Goal: Task Accomplishment & Management: Complete application form

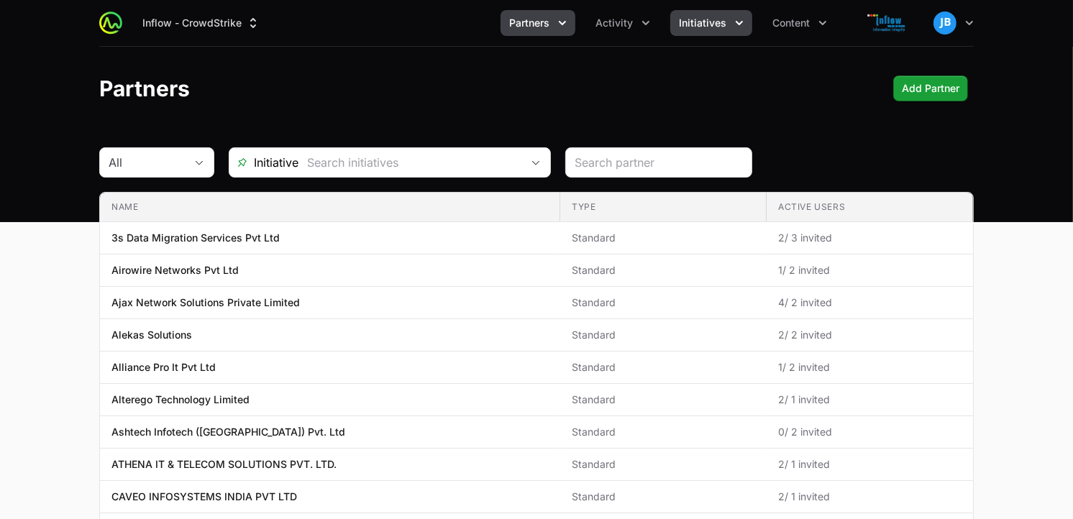
click at [734, 20] on icon "Initiatives menu" at bounding box center [739, 23] width 14 height 14
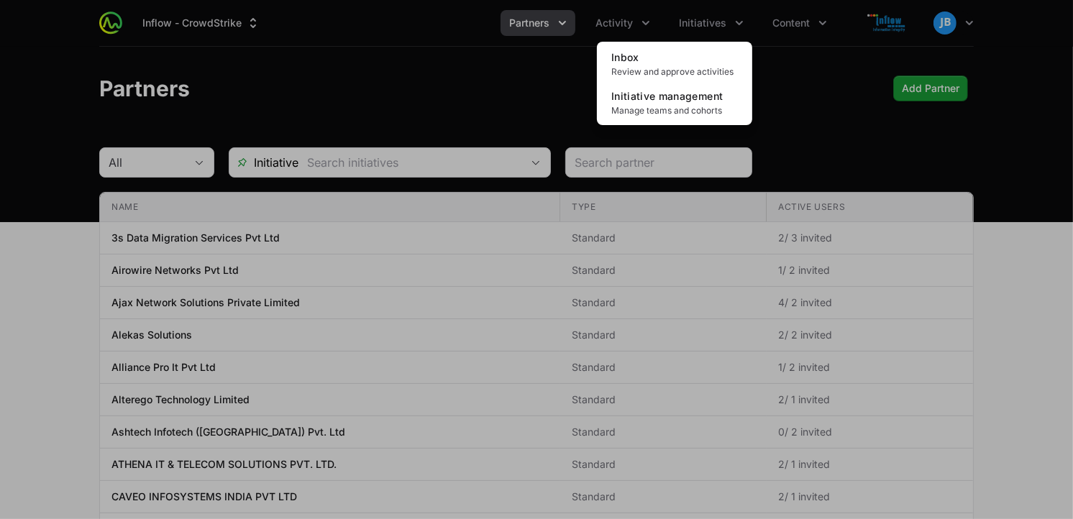
click at [817, 19] on div "Initiatives menu" at bounding box center [536, 259] width 1073 height 519
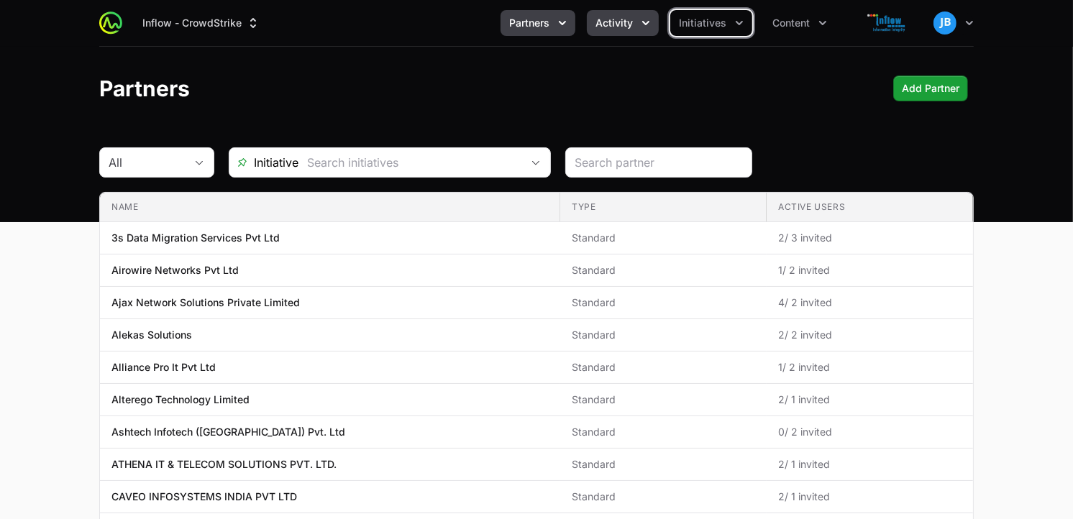
click at [645, 22] on icon "Activity menu" at bounding box center [646, 23] width 14 height 14
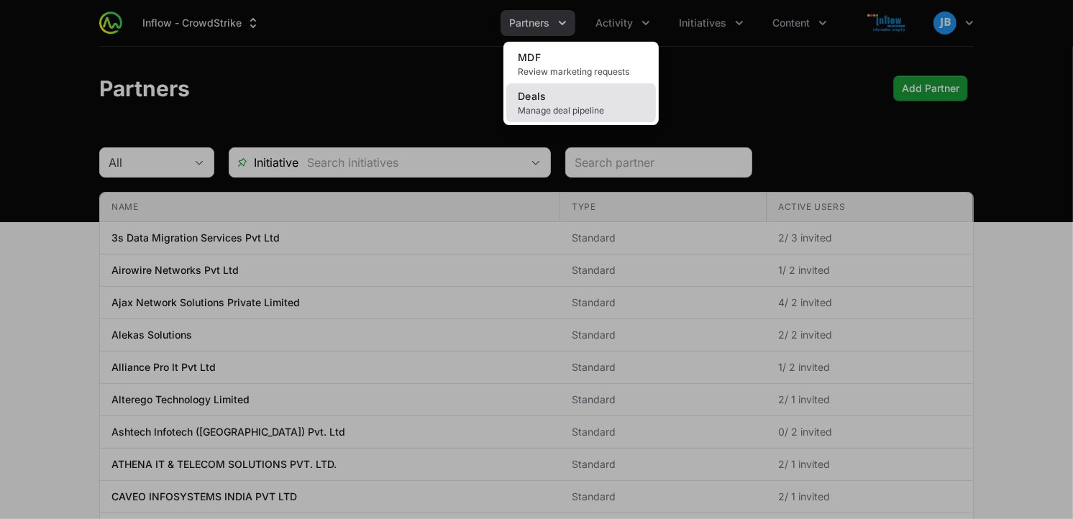
click at [593, 113] on span "Manage deal pipeline" at bounding box center [581, 111] width 127 height 12
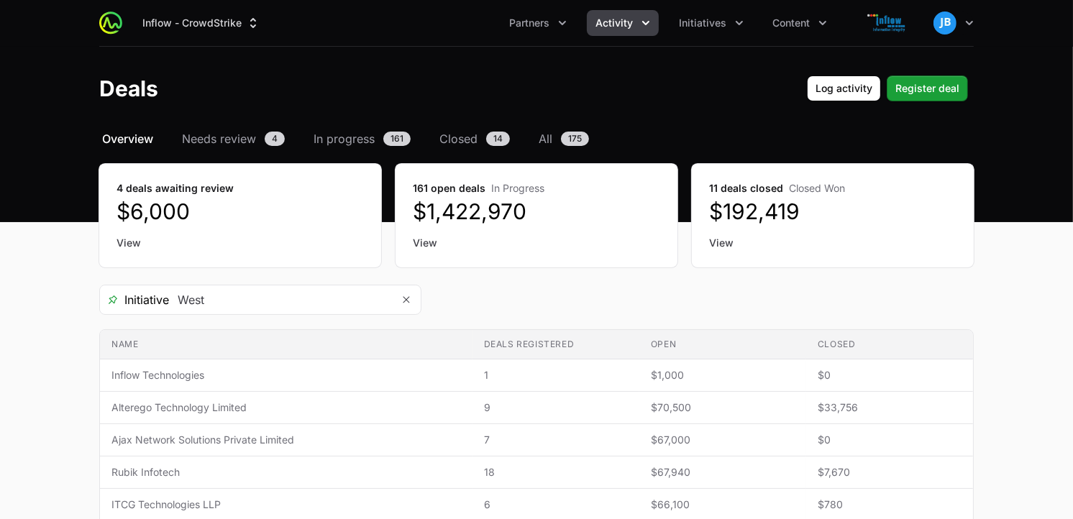
click at [930, 73] on header "Deals Log activity Register deal" at bounding box center [536, 88] width 1073 height 83
click at [930, 77] on button "Register deal" at bounding box center [927, 89] width 81 height 26
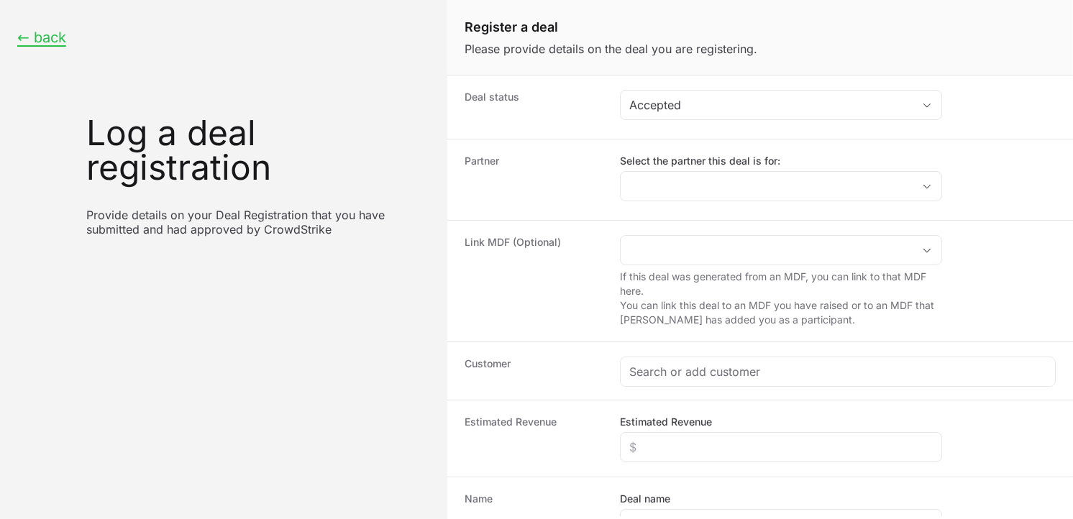
click at [728, 203] on dd "Select the partner this deal is for:" at bounding box center [838, 180] width 436 height 52
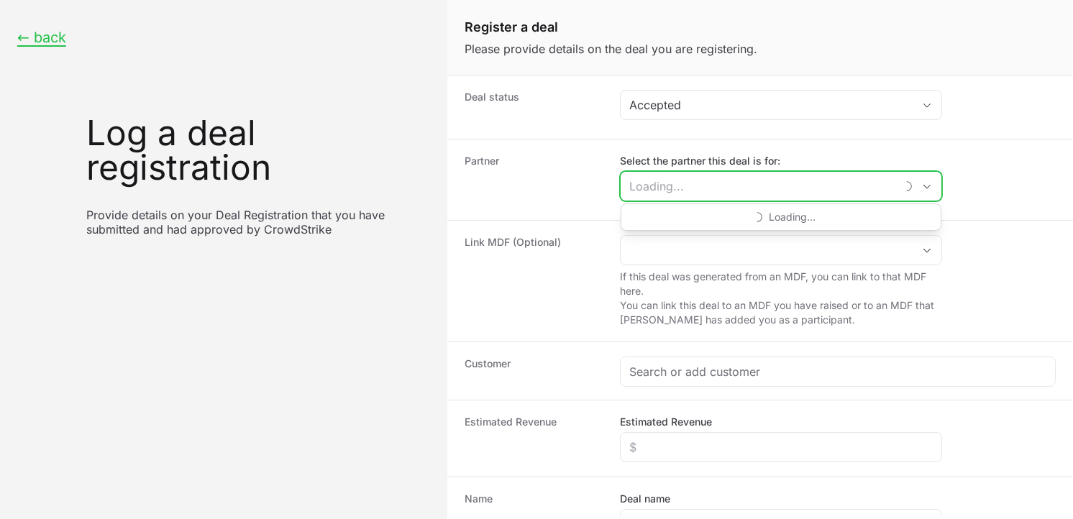
click at [731, 186] on input "Select the partner this deal is for:" at bounding box center [758, 186] width 275 height 29
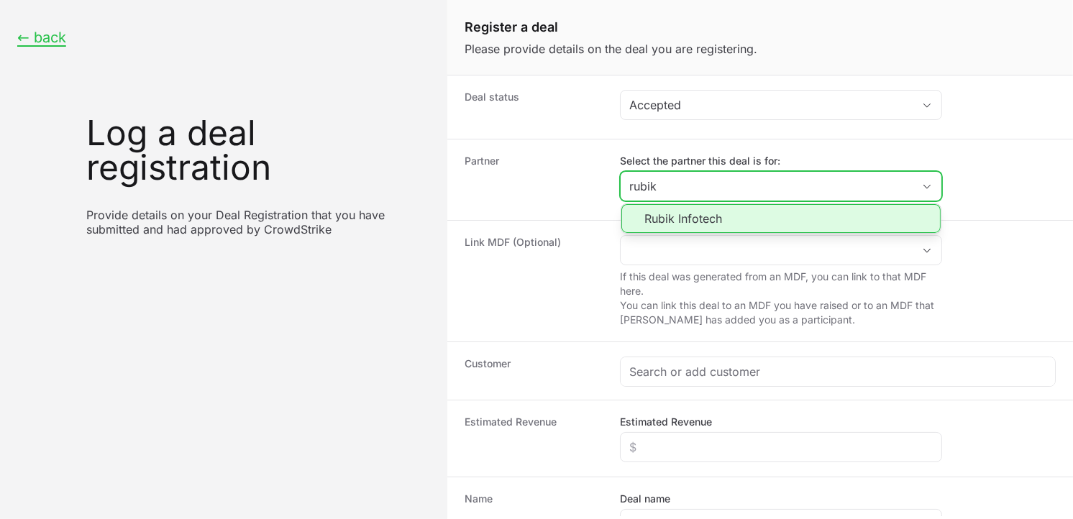
click at [708, 219] on li "Rubik Infotech" at bounding box center [780, 218] width 319 height 29
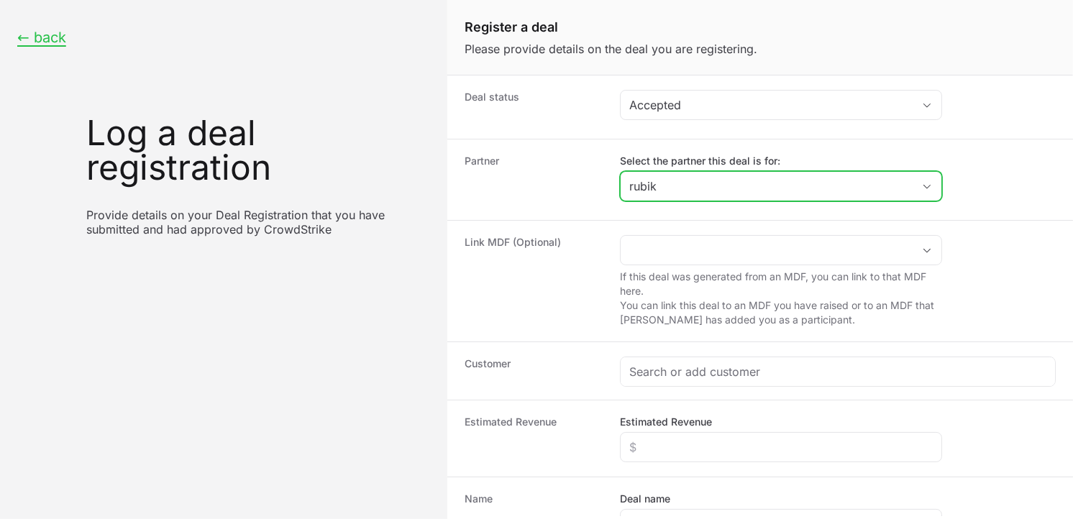
type input "Rubik Infotech"
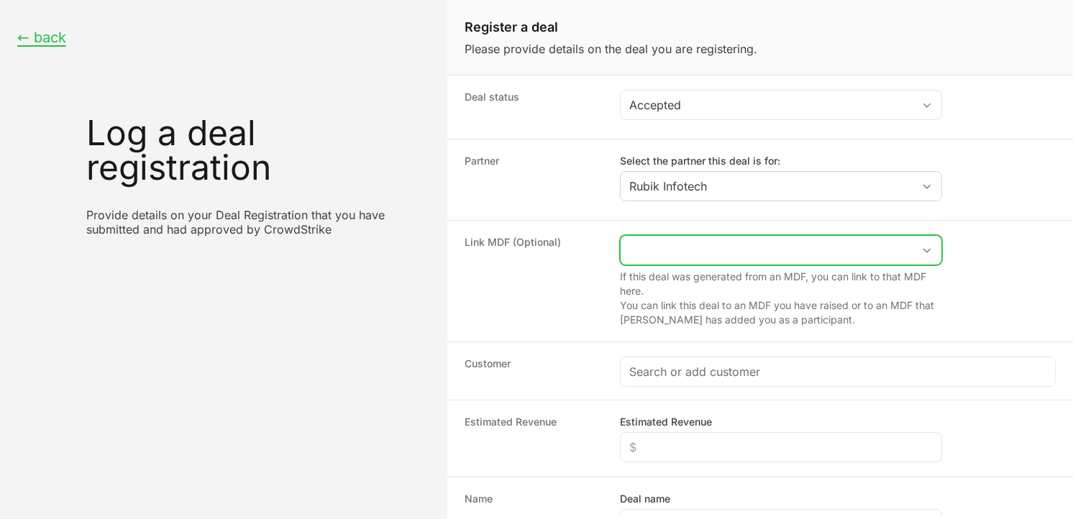
click at [713, 255] on input "Create activity form" at bounding box center [767, 250] width 292 height 29
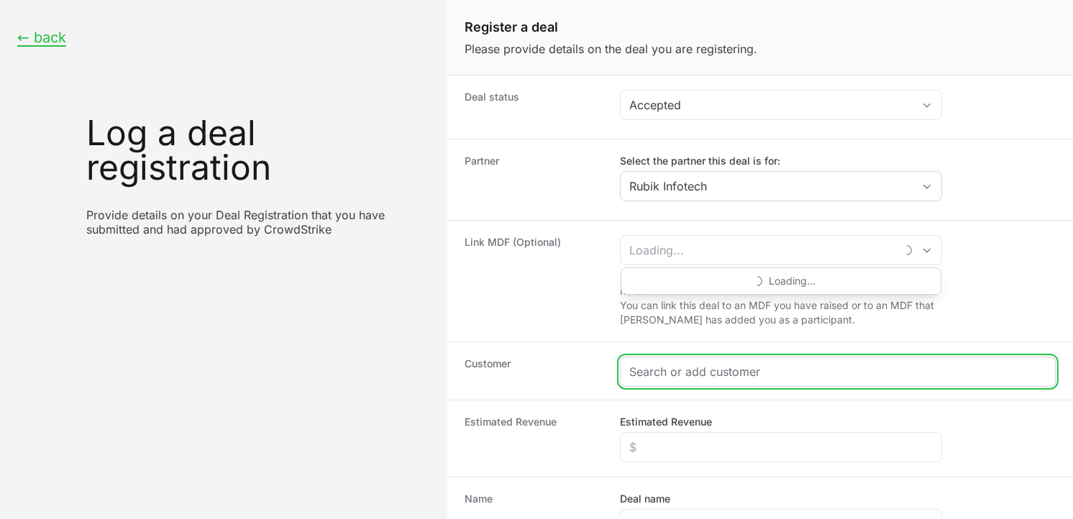
click at [706, 380] on input "Create activity form" at bounding box center [837, 371] width 417 height 17
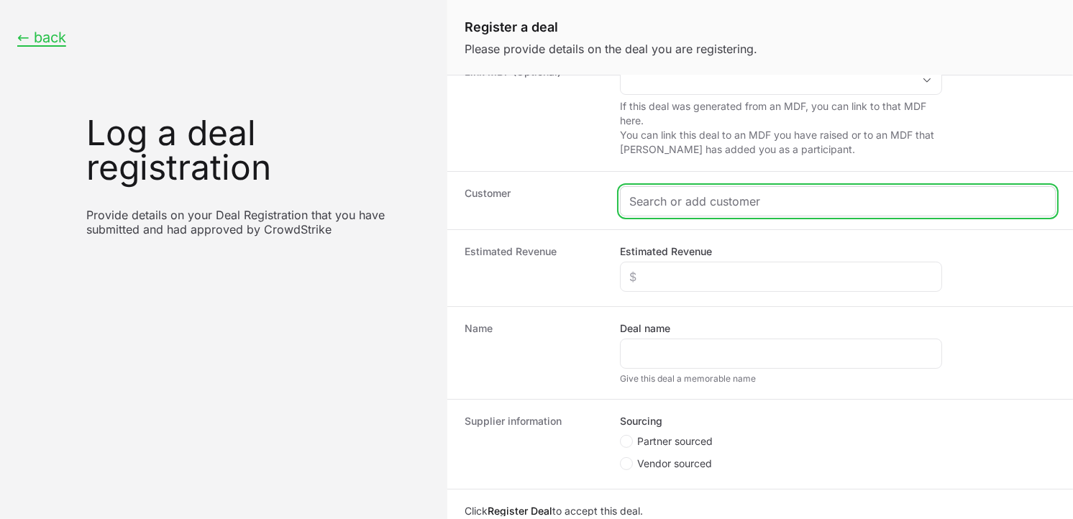
scroll to position [180, 0]
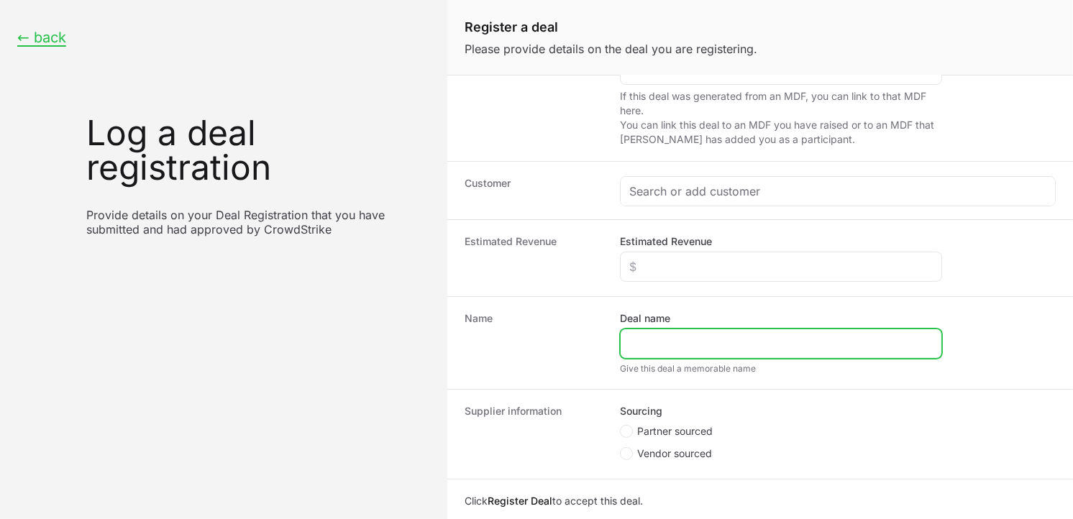
click at [680, 349] on input "Deal name" at bounding box center [780, 343] width 303 height 17
paste input "[PERSON_NAME] INFRASTRUCTURE LIMITED,"
type input "[PERSON_NAME] INFRASTRUCTURE LIMITED,"
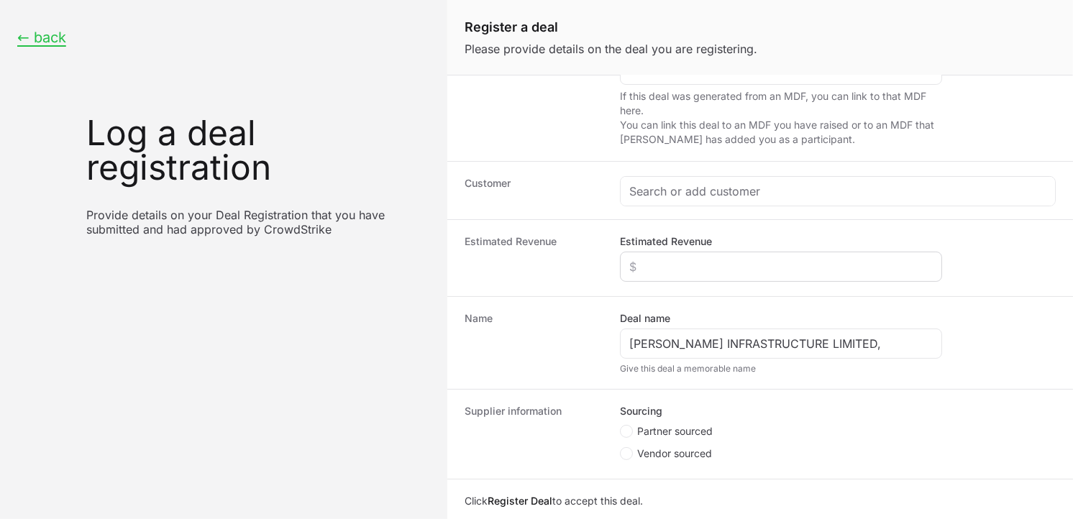
click at [647, 257] on div "Create activity form" at bounding box center [781, 267] width 322 height 30
click at [628, 434] on icon "Create activity form" at bounding box center [626, 432] width 6 height 12
radio input "true"
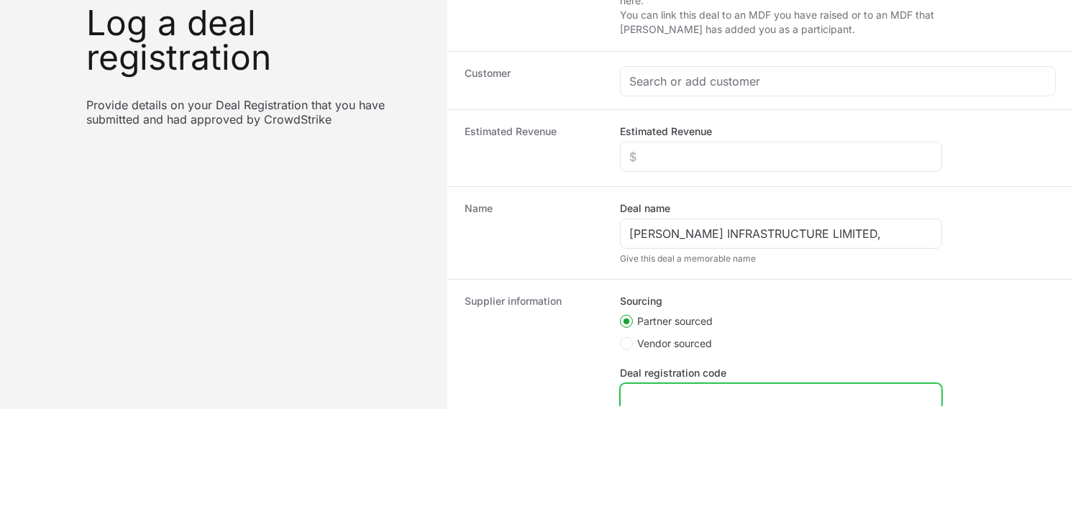
click at [679, 391] on input "Deal registration code" at bounding box center [780, 398] width 303 height 17
paste input "DR-7c1d7ca3"
type input "DR-7c1d7ca3"
click at [659, 166] on div "Create activity form" at bounding box center [781, 156] width 322 height 30
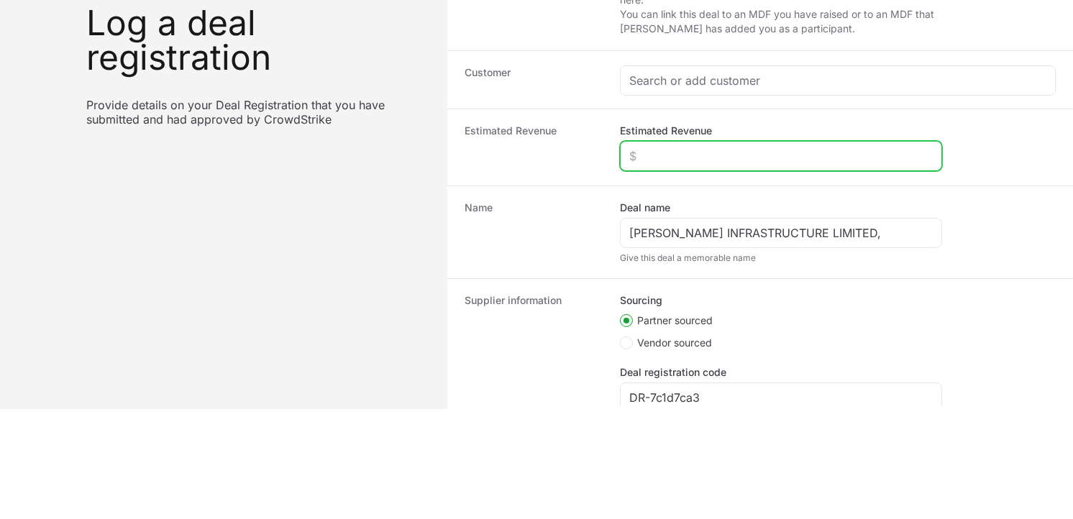
click at [648, 150] on input "Estimated Revenue" at bounding box center [780, 155] width 303 height 17
type input "$6,000"
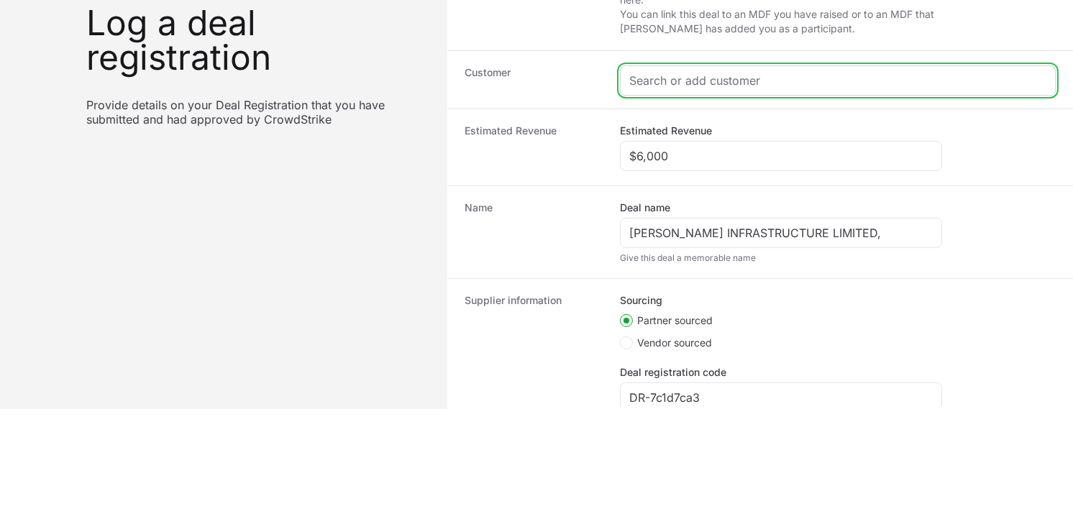
click at [667, 88] on input "Create activity form" at bounding box center [837, 80] width 417 height 17
paste input "[URL][DOMAIN_NAME]"
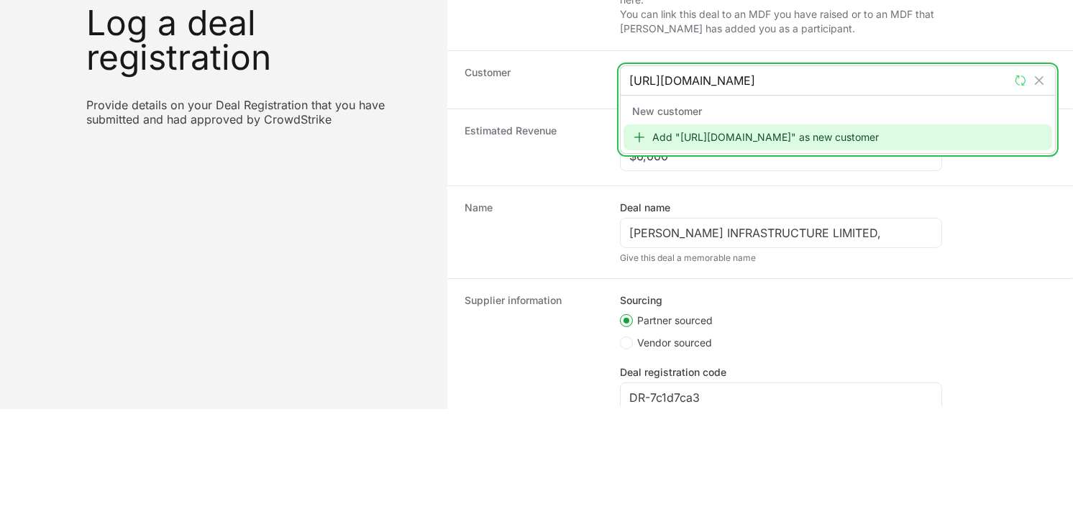
type input "[URL][DOMAIN_NAME]"
click at [649, 148] on div "Add "[URL][DOMAIN_NAME]" as new customer" at bounding box center [837, 137] width 429 height 26
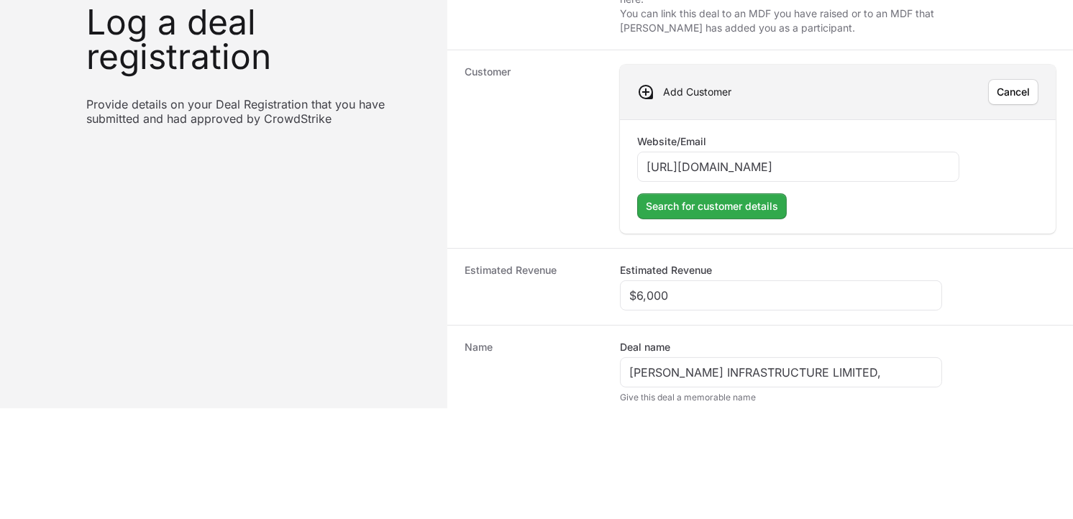
type input "[URL][DOMAIN_NAME]"
click at [710, 203] on span "Search for customer details" at bounding box center [712, 206] width 132 height 17
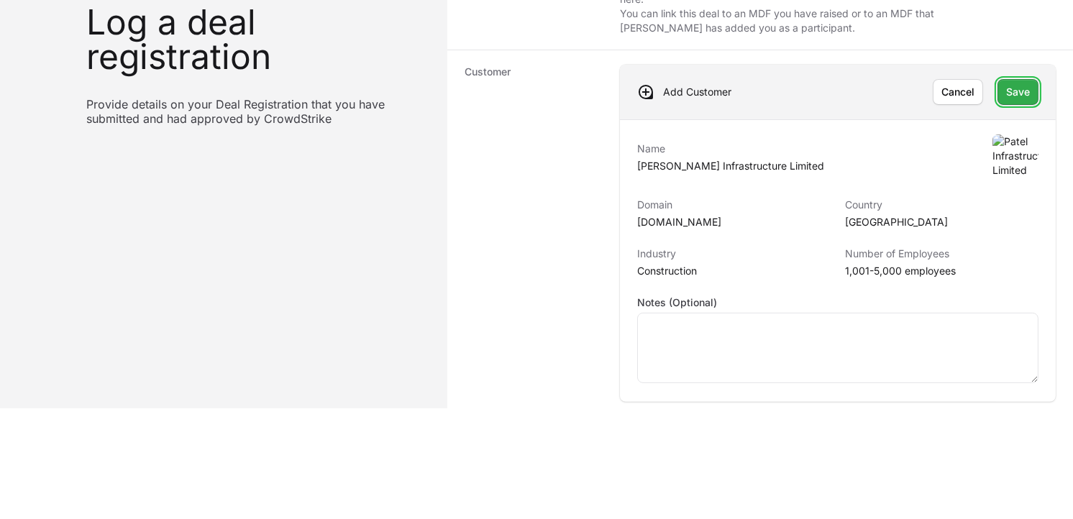
click at [1016, 90] on span "Save" at bounding box center [1018, 91] width 24 height 17
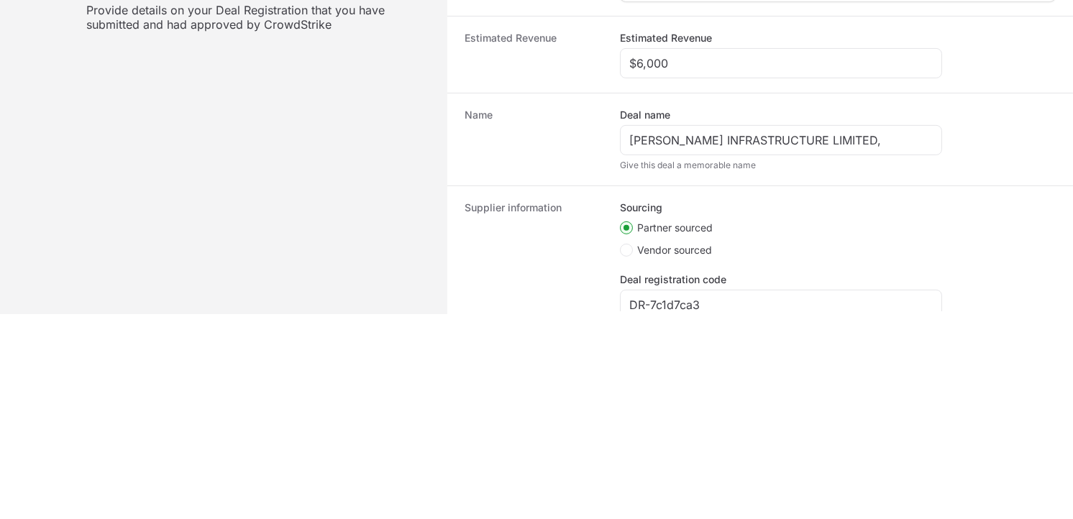
scroll to position [404, 0]
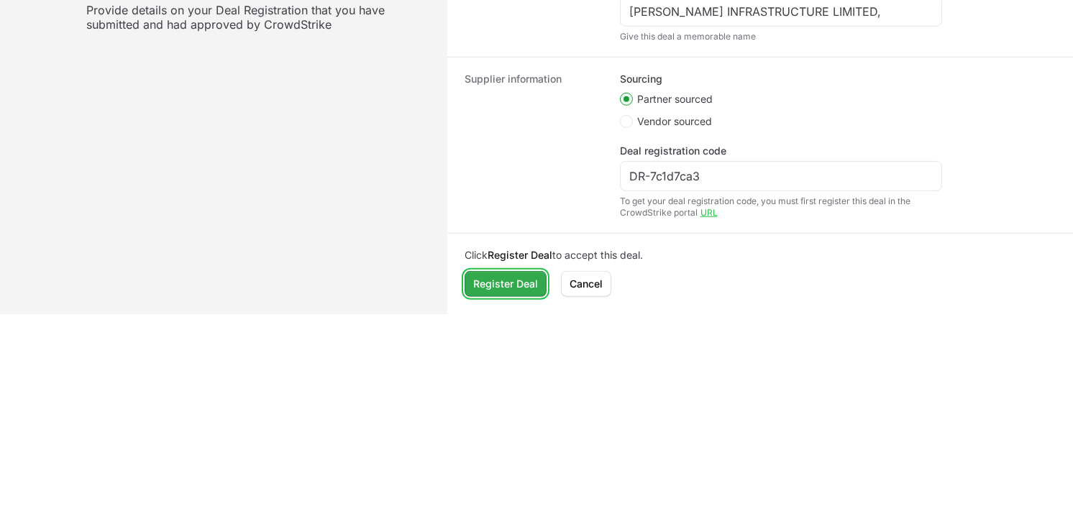
click at [503, 278] on span "Register Deal" at bounding box center [505, 283] width 65 height 17
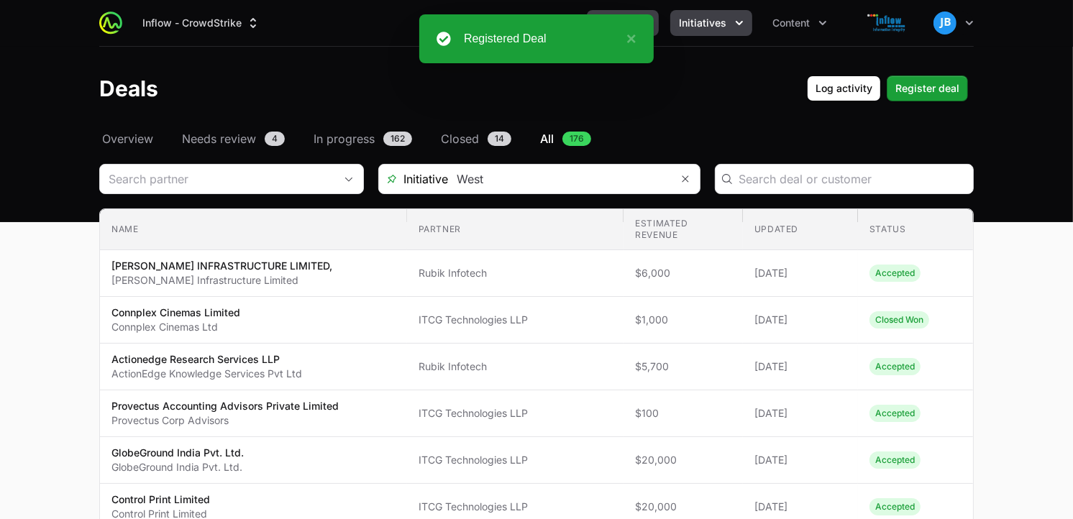
click at [722, 32] on button "Initiatives" at bounding box center [711, 23] width 82 height 26
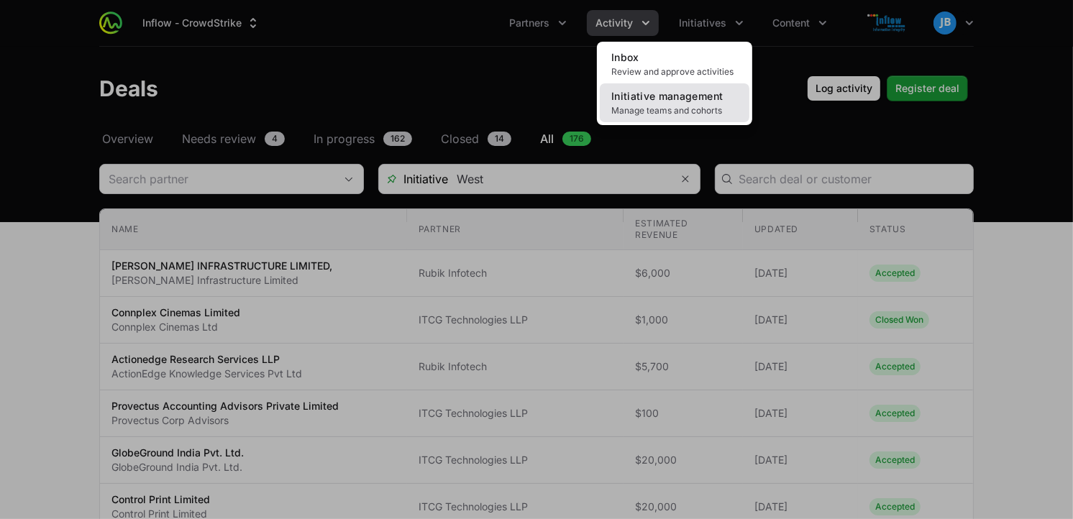
click at [674, 93] on span "Initiative management" at bounding box center [666, 96] width 111 height 12
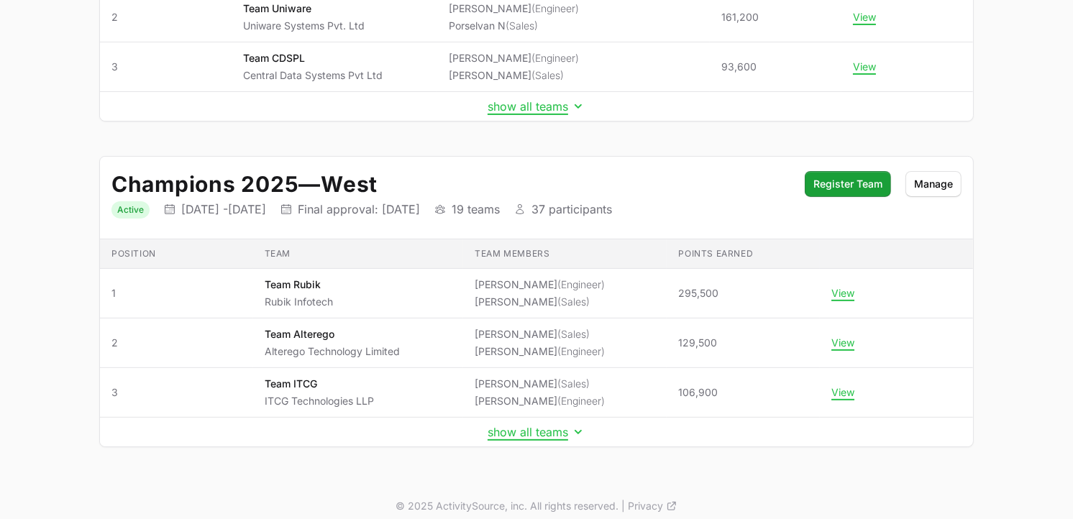
scroll to position [347, 0]
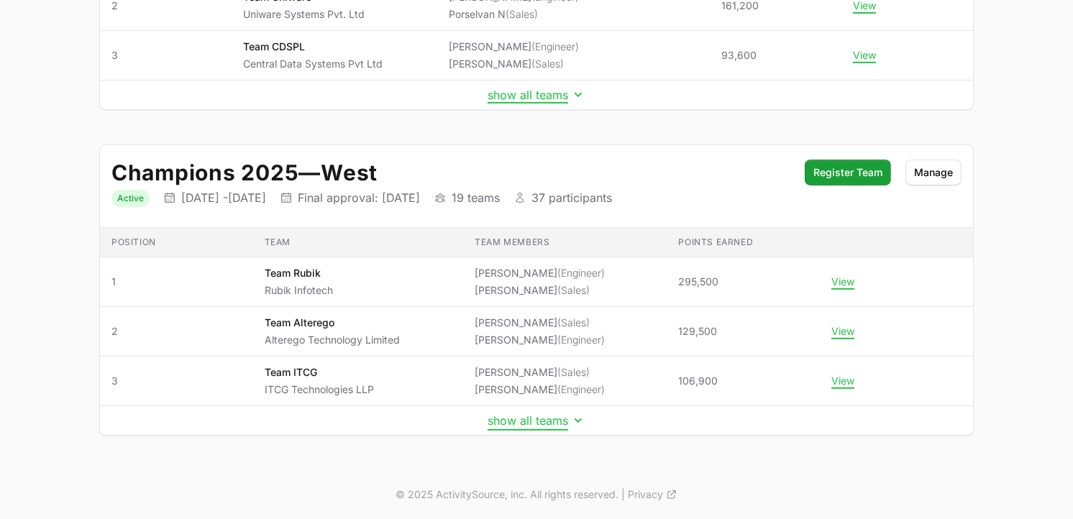
click at [525, 426] on button "show all teams" at bounding box center [537, 420] width 98 height 14
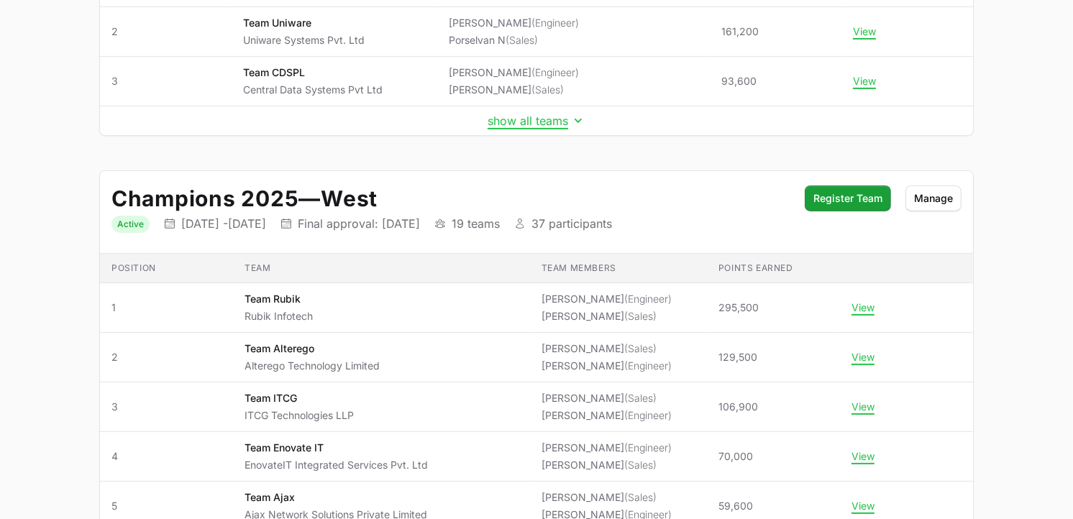
scroll to position [0, 0]
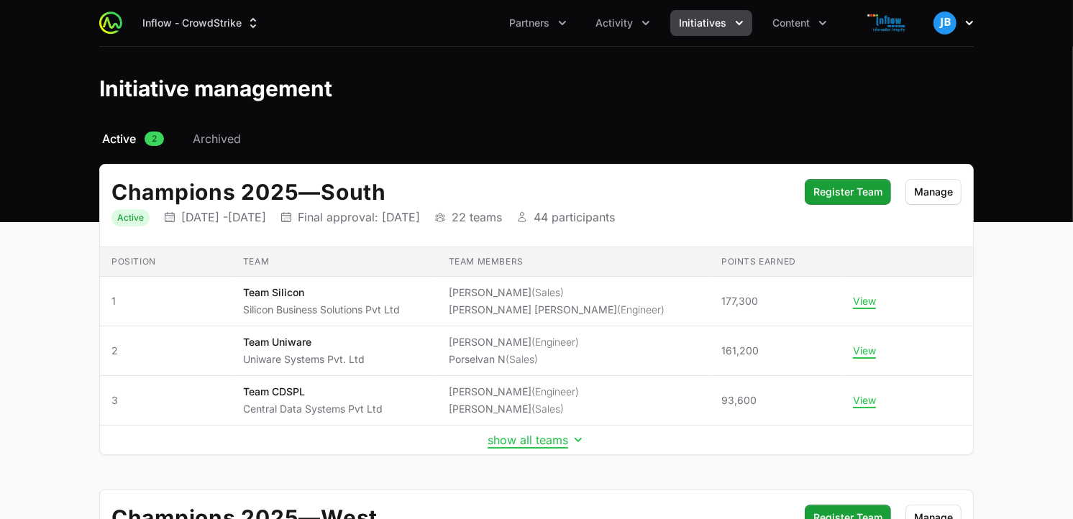
click at [960, 25] on button "Open user menu" at bounding box center [953, 23] width 40 height 23
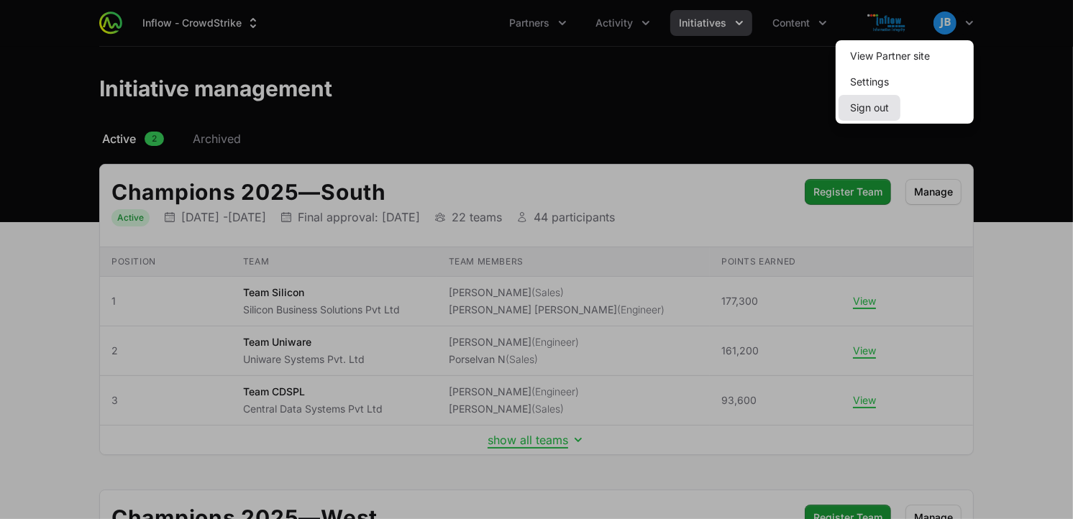
click at [880, 111] on button "Sign out" at bounding box center [869, 108] width 62 height 26
